Goal: Transaction & Acquisition: Obtain resource

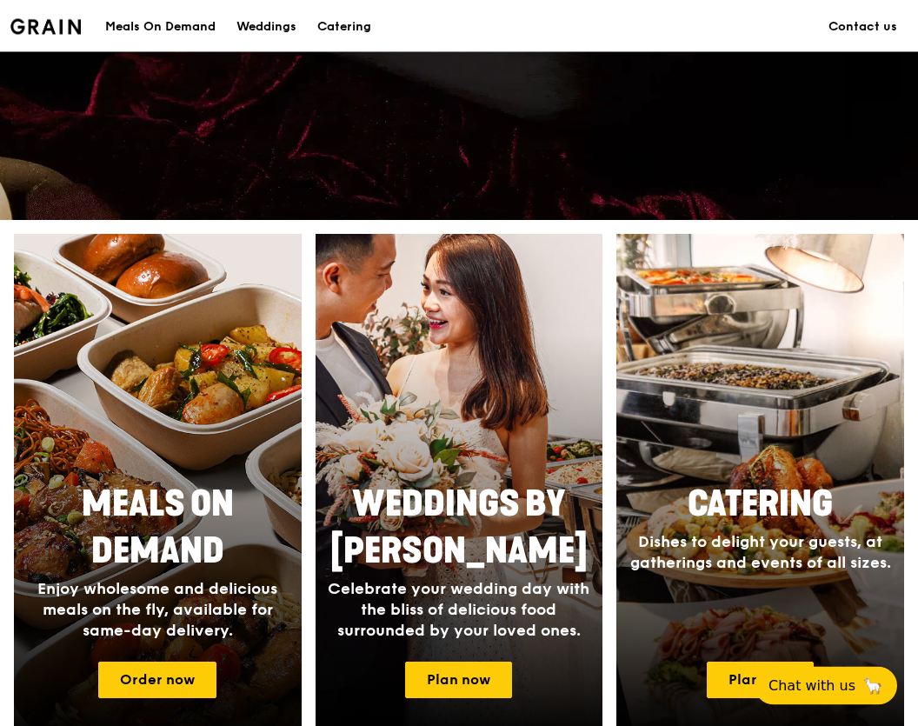
scroll to position [476, 0]
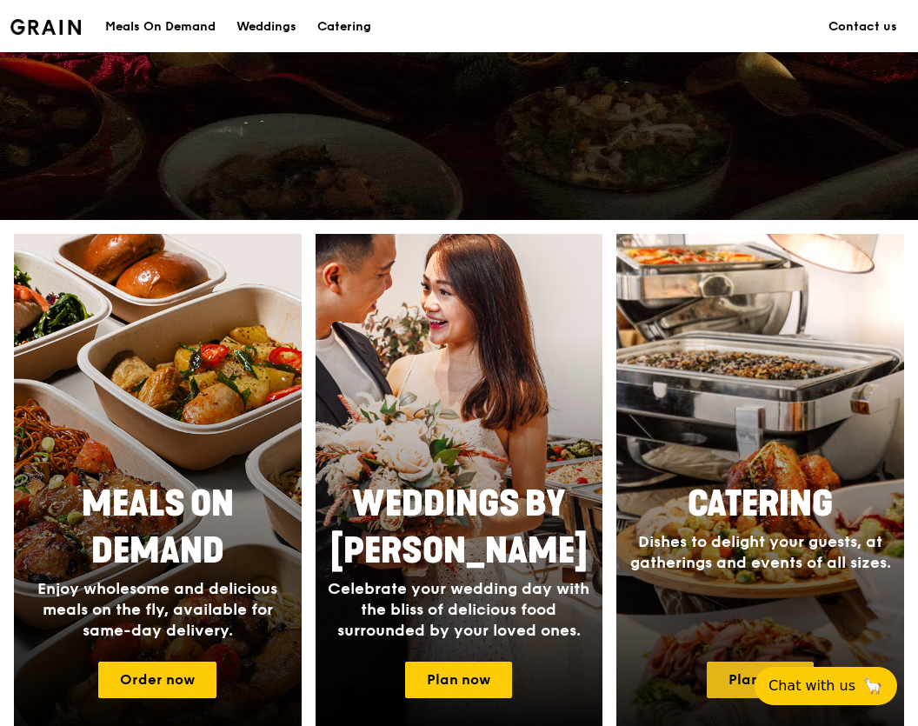
click at [784, 676] on link "Plan now" at bounding box center [760, 680] width 107 height 37
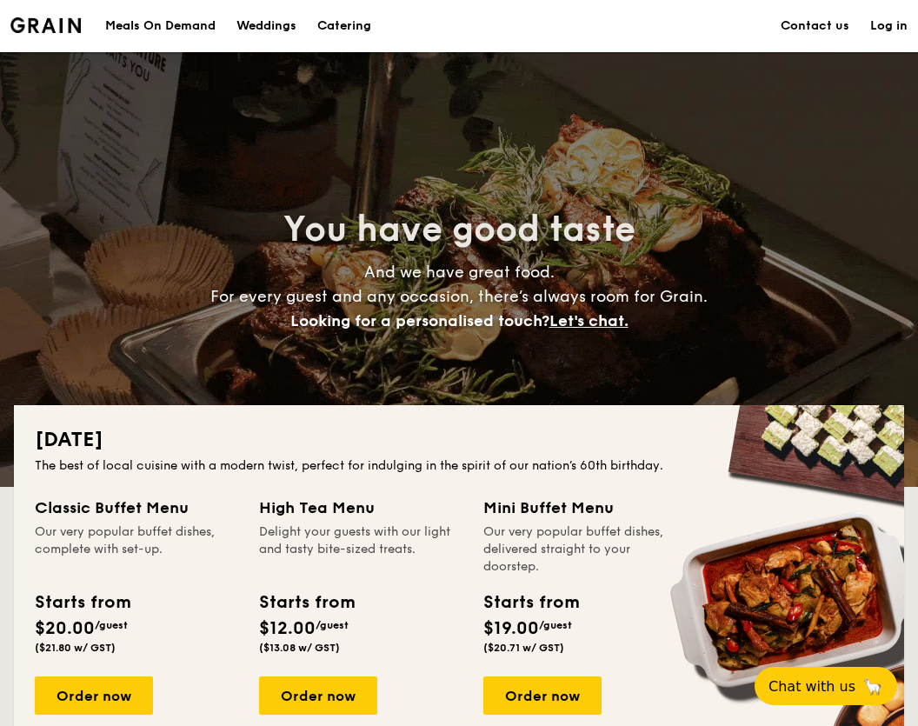
click at [164, 18] on div "Meals On Demand" at bounding box center [160, 26] width 110 height 52
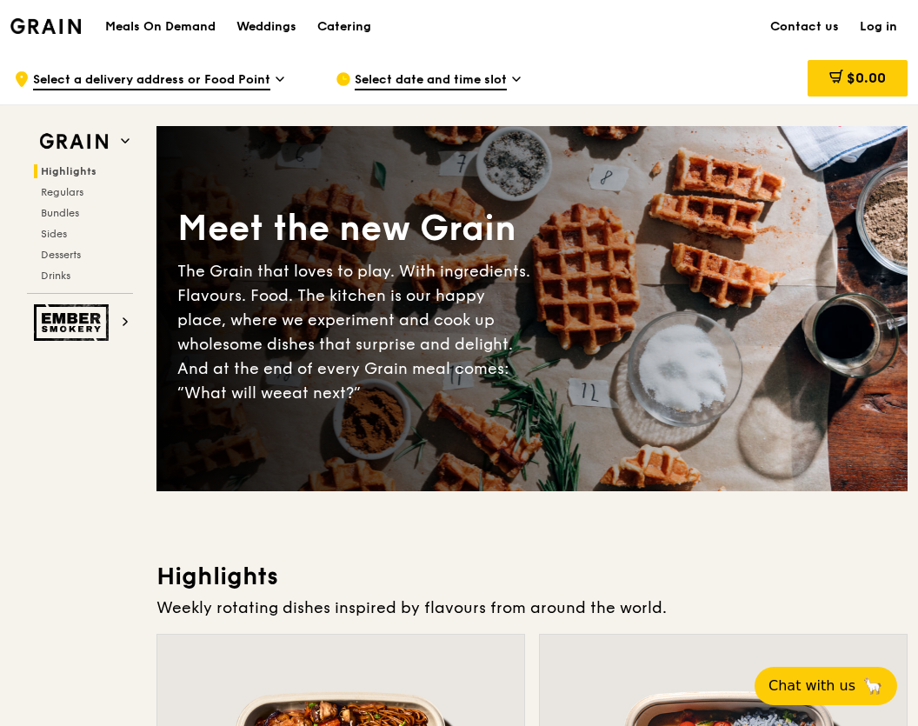
click at [332, 30] on div "Catering" at bounding box center [344, 27] width 54 height 52
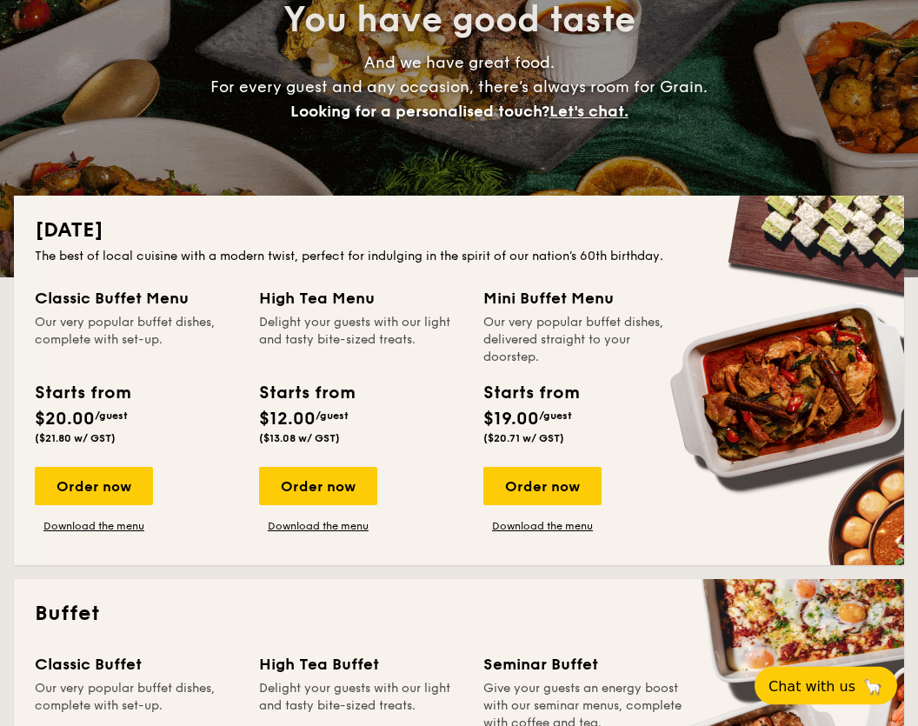
scroll to position [211, 0]
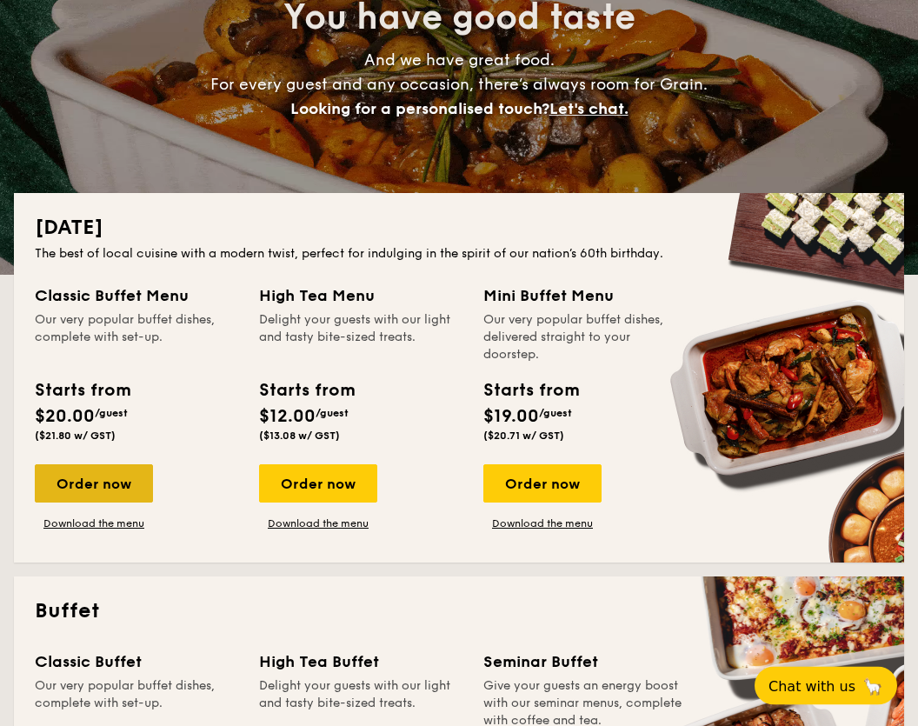
click at [60, 500] on div "Order now" at bounding box center [94, 484] width 118 height 38
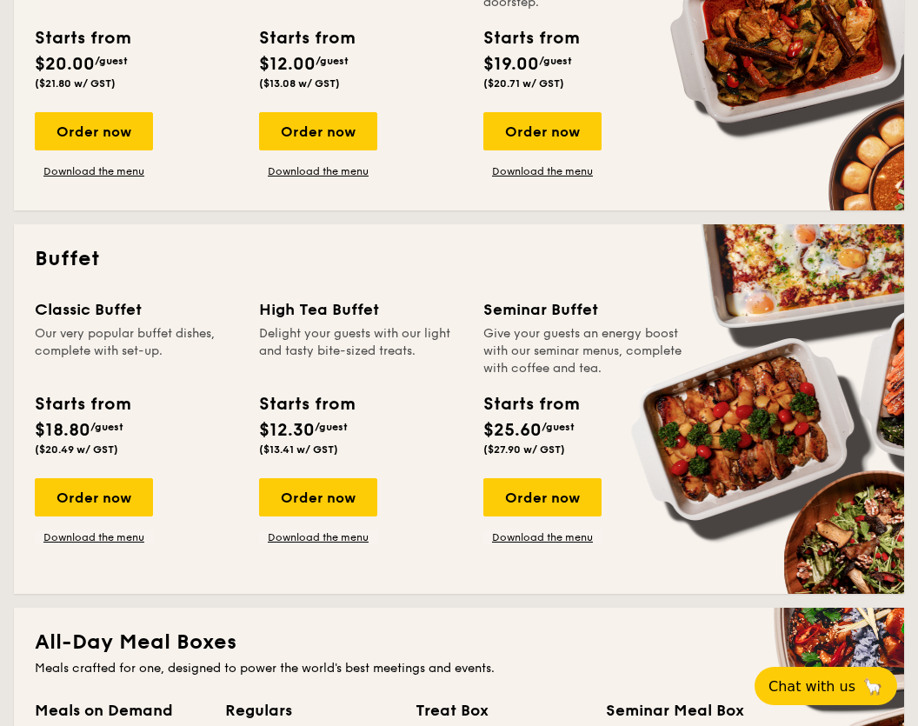
scroll to position [566, 0]
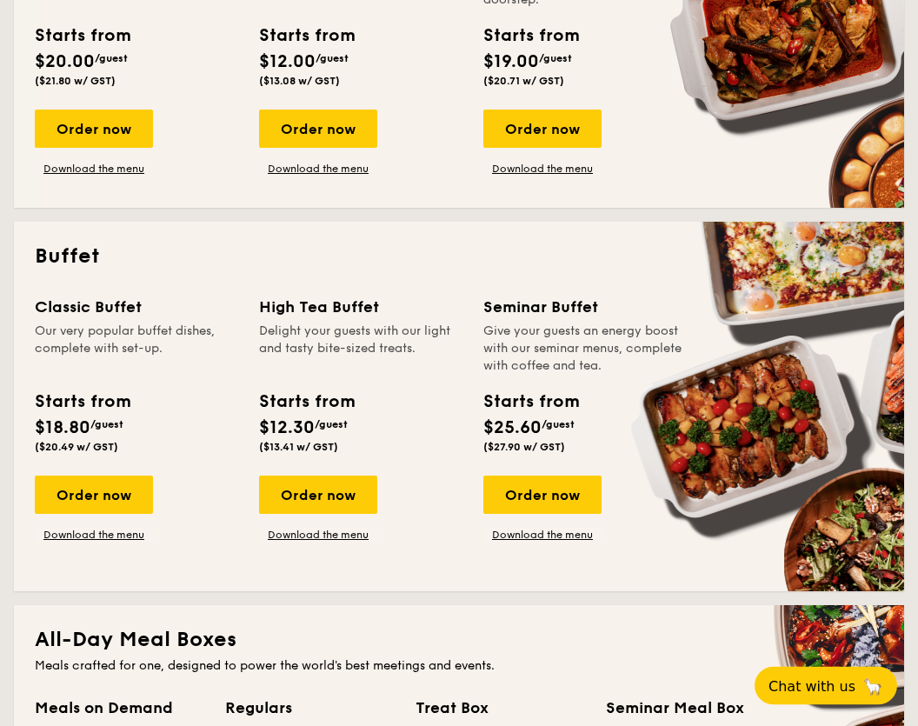
click at [69, 523] on div "Order now Download the menu" at bounding box center [94, 509] width 118 height 66
click at [63, 531] on link "Download the menu" at bounding box center [94, 535] width 118 height 14
